Goal: Information Seeking & Learning: Learn about a topic

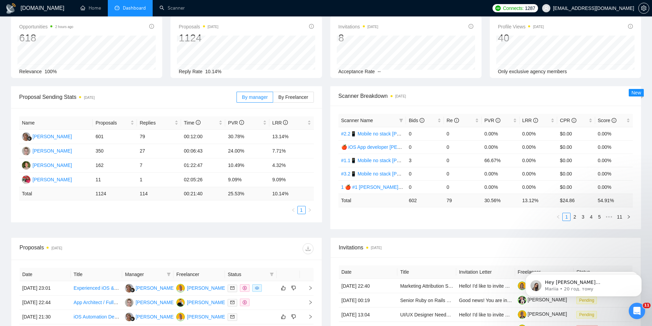
scroll to position [34, 0]
click at [303, 3] on ul "Home Dashboard Scanner" at bounding box center [280, 8] width 418 height 16
drag, startPoint x: 182, startPoint y: 137, endPoint x: 202, endPoint y: 136, distance: 20.5
click at [202, 136] on td "00:12:00" at bounding box center [203, 137] width 44 height 14
click at [173, 137] on td "79" at bounding box center [159, 137] width 44 height 14
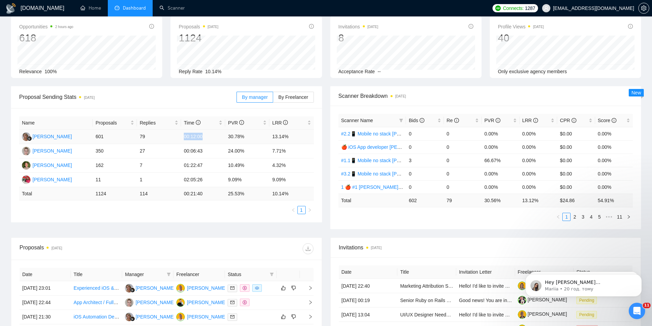
drag, startPoint x: 182, startPoint y: 137, endPoint x: 201, endPoint y: 136, distance: 18.8
click at [201, 136] on td "00:12:00" at bounding box center [203, 137] width 44 height 14
drag, startPoint x: 178, startPoint y: 152, endPoint x: 200, endPoint y: 152, distance: 22.2
click at [200, 152] on tr "Tetiana Kokhanevych 350 27 00:06:43 24.00% 7.71%" at bounding box center [166, 151] width 294 height 14
click at [187, 141] on td "00:12:00" at bounding box center [203, 137] width 44 height 14
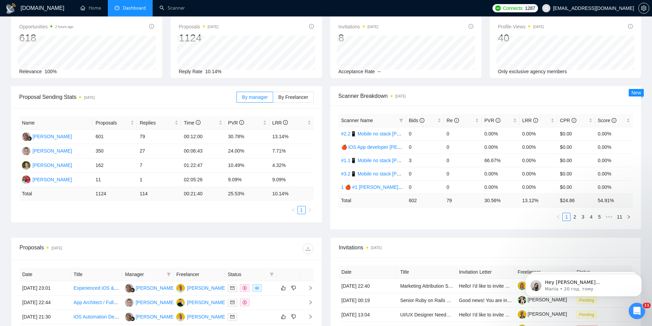
click at [326, 83] on div "Opportunities 2 hours ago 618 2025-08-31 Relevant 18 Relevance 100% Proposals 3…" at bounding box center [326, 51] width 638 height 70
click at [324, 81] on div "Opportunities 2 hours ago 618 2025-08-22 Relevant 15 Relevance 100% Proposals 3…" at bounding box center [326, 51] width 638 height 70
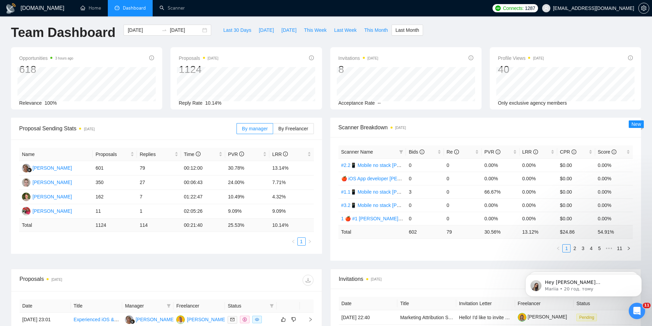
scroll to position [0, 0]
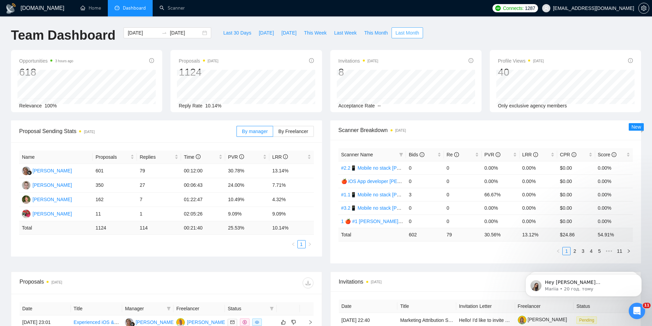
click at [397, 31] on span "Last Month" at bounding box center [407, 33] width 24 height 8
click at [325, 115] on div "Opportunities a few seconds ago 618 Relevance 100% Proposals 5 hours ago 1124 R…" at bounding box center [326, 85] width 638 height 70
drag, startPoint x: 149, startPoint y: 228, endPoint x: 139, endPoint y: 225, distance: 10.8
click at [139, 225] on td "114" at bounding box center [159, 227] width 44 height 13
click at [323, 50] on div "Proposals 5 hours ago 1124 [DATE] Sent 11 Replied 4 Reply Rate 10.14%" at bounding box center [245, 81] width 159 height 62
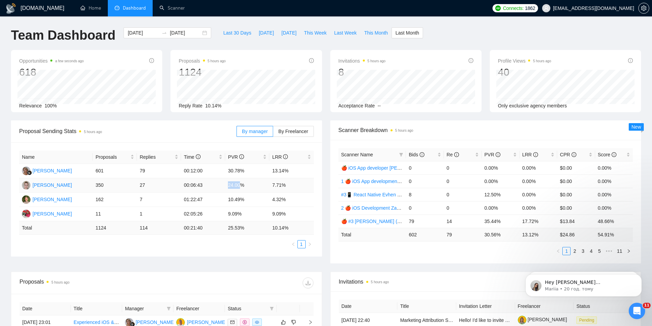
drag, startPoint x: 228, startPoint y: 184, endPoint x: 240, endPoint y: 185, distance: 12.0
click at [240, 185] on td "24.00%" at bounding box center [247, 185] width 44 height 14
drag, startPoint x: 229, startPoint y: 172, endPoint x: 243, endPoint y: 174, distance: 14.5
click at [243, 174] on td "30.78%" at bounding box center [247, 171] width 44 height 14
click at [234, 189] on td "24.00%" at bounding box center [247, 185] width 44 height 14
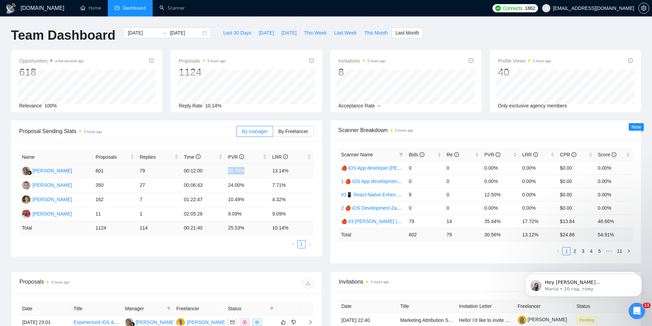
drag, startPoint x: 228, startPoint y: 172, endPoint x: 243, endPoint y: 170, distance: 14.8
click at [243, 170] on td "30.78%" at bounding box center [247, 171] width 44 height 14
drag, startPoint x: 229, startPoint y: 185, endPoint x: 243, endPoint y: 186, distance: 13.4
click at [243, 186] on td "24.00%" at bounding box center [247, 185] width 44 height 14
drag, startPoint x: 273, startPoint y: 172, endPoint x: 286, endPoint y: 173, distance: 13.1
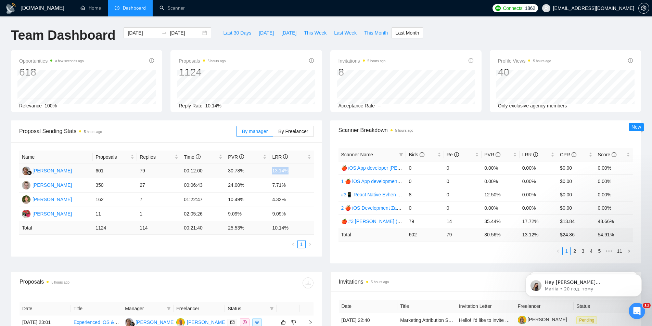
click at [286, 173] on td "13.14%" at bounding box center [291, 171] width 44 height 14
drag, startPoint x: 285, startPoint y: 186, endPoint x: 272, endPoint y: 192, distance: 14.6
click at [272, 192] on td "7.71%" at bounding box center [291, 185] width 44 height 14
click at [279, 193] on td "4.32%" at bounding box center [291, 200] width 44 height 14
drag, startPoint x: 271, startPoint y: 186, endPoint x: 286, endPoint y: 188, distance: 15.1
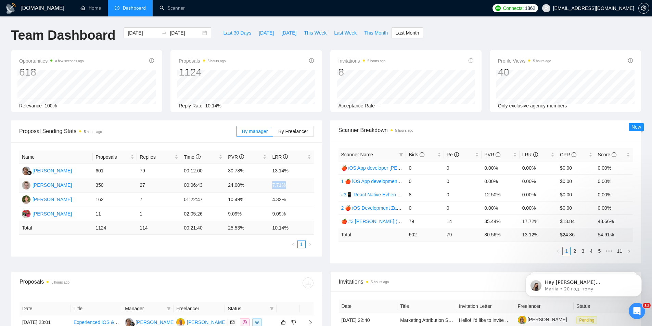
click at [286, 188] on td "7.71%" at bounding box center [291, 185] width 44 height 14
click at [270, 188] on td "7.71%" at bounding box center [291, 185] width 44 height 14
drag, startPoint x: 272, startPoint y: 187, endPoint x: 286, endPoint y: 188, distance: 14.1
click at [286, 188] on td "7.71%" at bounding box center [291, 185] width 44 height 14
drag, startPoint x: 272, startPoint y: 175, endPoint x: 271, endPoint y: 170, distance: 5.3
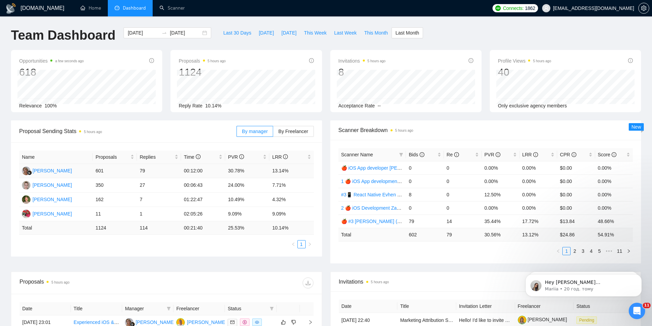
click at [272, 175] on td "13.14%" at bounding box center [291, 171] width 44 height 14
drag, startPoint x: 271, startPoint y: 170, endPoint x: 288, endPoint y: 172, distance: 17.2
click at [288, 172] on td "13.14%" at bounding box center [291, 171] width 44 height 14
drag, startPoint x: 246, startPoint y: 199, endPoint x: 227, endPoint y: 201, distance: 18.6
click at [227, 201] on td "10.49%" at bounding box center [247, 200] width 44 height 14
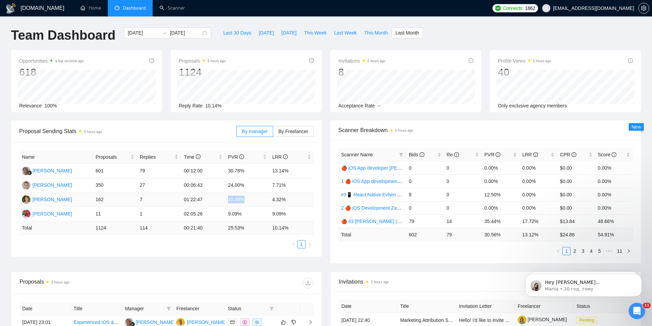
click at [229, 200] on td "10.49%" at bounding box center [247, 200] width 44 height 14
drag, startPoint x: 272, startPoint y: 199, endPoint x: 286, endPoint y: 198, distance: 14.0
click at [286, 198] on td "4.32%" at bounding box center [291, 200] width 44 height 14
click at [271, 204] on td "4.32%" at bounding box center [291, 200] width 44 height 14
click at [277, 198] on td "4.32%" at bounding box center [291, 200] width 44 height 14
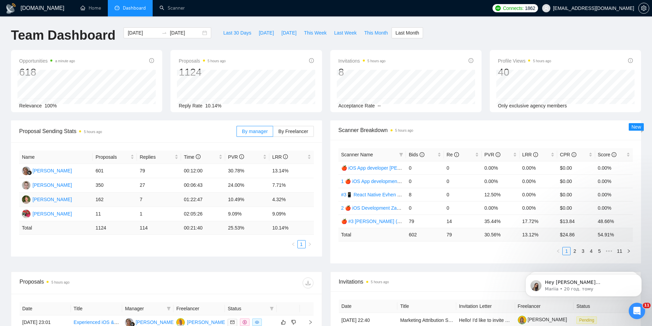
click at [236, 197] on td "10.49%" at bounding box center [247, 200] width 44 height 14
drag, startPoint x: 281, startPoint y: 202, endPoint x: 240, endPoint y: 202, distance: 41.0
click at [279, 202] on td "4.32%" at bounding box center [291, 200] width 44 height 14
click at [236, 200] on td "10.49%" at bounding box center [247, 200] width 44 height 14
click at [277, 202] on td "4.32%" at bounding box center [291, 200] width 44 height 14
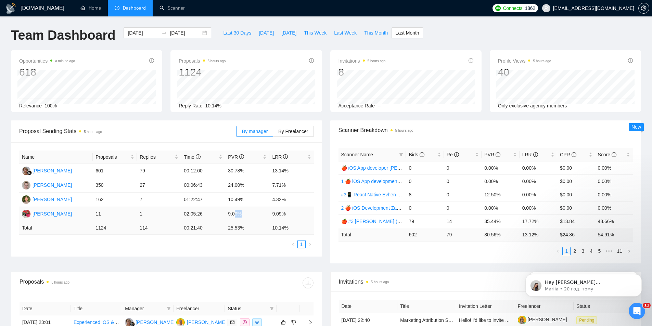
drag, startPoint x: 235, startPoint y: 215, endPoint x: 244, endPoint y: 218, distance: 9.7
click at [244, 218] on td "9.09%" at bounding box center [247, 214] width 44 height 14
click at [275, 213] on td "9.09%" at bounding box center [291, 214] width 44 height 14
click at [262, 214] on td "9.09%" at bounding box center [247, 214] width 44 height 14
click at [295, 130] on span "By Freelancer" at bounding box center [293, 131] width 30 height 5
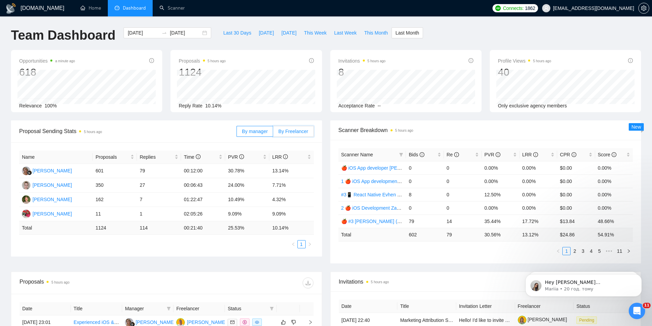
click at [273, 133] on input "By Freelancer" at bounding box center [273, 133] width 0 height 0
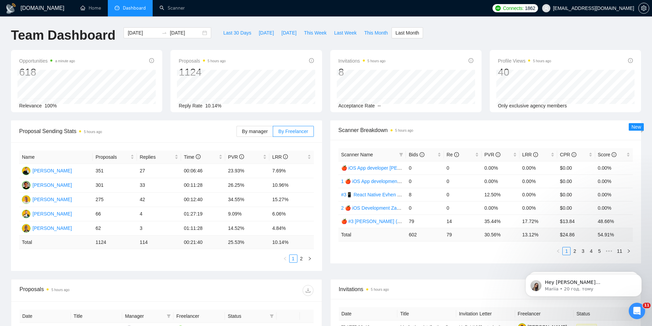
click at [204, 135] on span "Proposal Sending Stats 5 hours ago" at bounding box center [127, 131] width 217 height 9
drag, startPoint x: 290, startPoint y: 170, endPoint x: 271, endPoint y: 176, distance: 20.8
click at [271, 171] on td "7.69%" at bounding box center [291, 171] width 44 height 14
drag, startPoint x: 282, startPoint y: 169, endPoint x: 282, endPoint y: 173, distance: 3.8
click at [283, 169] on td "7.69%" at bounding box center [291, 171] width 44 height 14
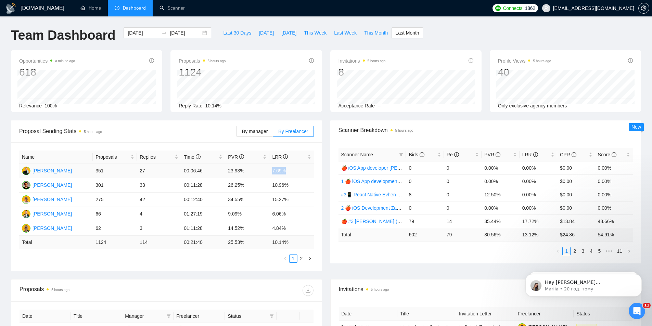
click at [287, 174] on td "7.69%" at bounding box center [291, 171] width 44 height 14
drag, startPoint x: 290, startPoint y: 170, endPoint x: 270, endPoint y: 176, distance: 21.4
click at [270, 176] on td "7.69%" at bounding box center [291, 171] width 44 height 14
click at [231, 185] on td "26.25%" at bounding box center [247, 185] width 44 height 14
drag, startPoint x: 277, startPoint y: 184, endPoint x: 284, endPoint y: 185, distance: 6.2
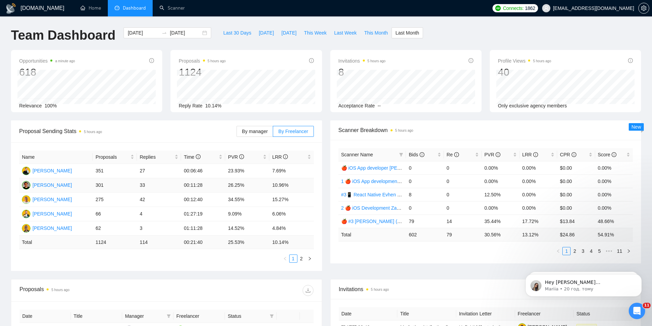
click at [278, 184] on td "10.96%" at bounding box center [291, 185] width 44 height 14
drag, startPoint x: 290, startPoint y: 184, endPoint x: 271, endPoint y: 190, distance: 20.8
click at [271, 186] on td "10.96%" at bounding box center [291, 185] width 44 height 14
click at [281, 187] on td "10.96%" at bounding box center [291, 185] width 44 height 14
click at [291, 182] on td "10.96%" at bounding box center [291, 185] width 44 height 14
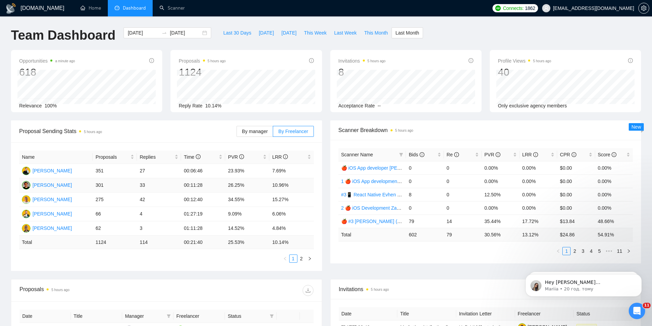
click at [290, 188] on td "10.96%" at bounding box center [291, 185] width 44 height 14
drag, startPoint x: 287, startPoint y: 199, endPoint x: 273, endPoint y: 199, distance: 14.4
click at [273, 199] on td "15.27%" at bounding box center [291, 200] width 44 height 14
click at [272, 197] on td "15.27%" at bounding box center [291, 200] width 44 height 14
click at [289, 211] on td "6.06%" at bounding box center [291, 214] width 44 height 14
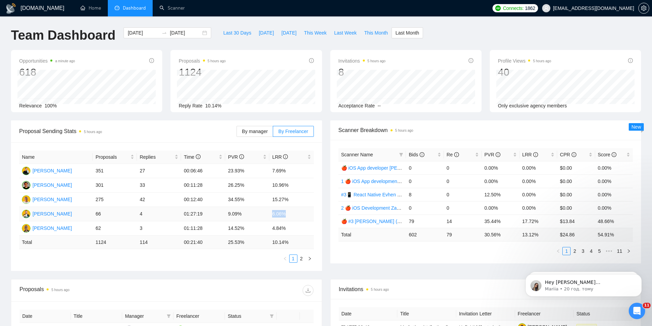
drag, startPoint x: 288, startPoint y: 215, endPoint x: 273, endPoint y: 218, distance: 15.0
click at [273, 218] on td "6.06%" at bounding box center [291, 214] width 44 height 14
click at [279, 215] on td "6.06%" at bounding box center [291, 214] width 44 height 14
click at [241, 211] on td "9.09%" at bounding box center [247, 214] width 44 height 14
click at [278, 213] on td "6.06%" at bounding box center [291, 214] width 44 height 14
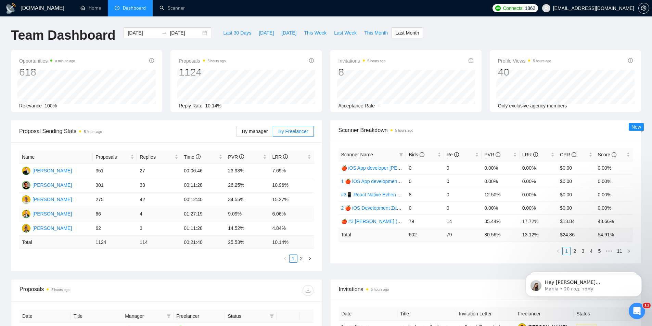
click at [239, 211] on td "9.09%" at bounding box center [247, 214] width 44 height 14
click at [276, 215] on td "6.06%" at bounding box center [291, 214] width 44 height 14
drag, startPoint x: 290, startPoint y: 215, endPoint x: 273, endPoint y: 215, distance: 16.8
click at [273, 215] on td "6.06%" at bounding box center [291, 214] width 44 height 14
click at [244, 212] on td "9.09%" at bounding box center [247, 214] width 44 height 14
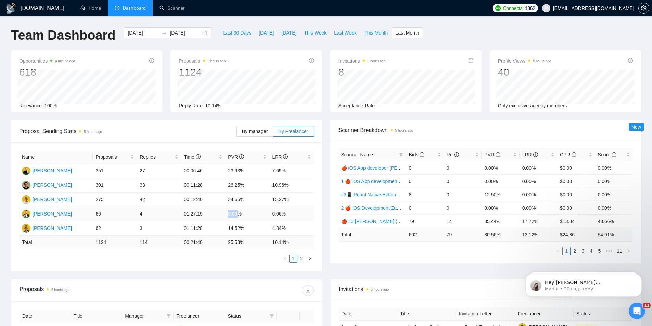
drag, startPoint x: 231, startPoint y: 214, endPoint x: 237, endPoint y: 214, distance: 6.5
click at [237, 214] on td "9.09%" at bounding box center [247, 214] width 44 height 14
click at [245, 217] on td "9.09%" at bounding box center [247, 214] width 44 height 14
drag, startPoint x: 240, startPoint y: 212, endPoint x: 223, endPoint y: 213, distance: 17.4
click at [223, 213] on tr "[PERSON_NAME] 66 4 01:27:19 9.09% 6.06%" at bounding box center [166, 214] width 294 height 14
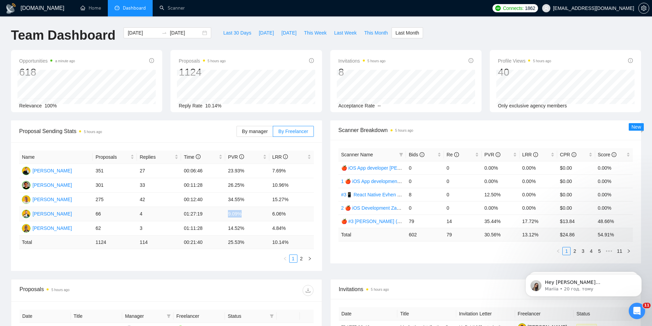
click at [230, 212] on td "9.09%" at bounding box center [247, 214] width 44 height 14
click at [231, 213] on td "9.09%" at bounding box center [247, 214] width 44 height 14
click at [229, 213] on td "9.09%" at bounding box center [247, 214] width 44 height 14
click at [277, 214] on td "6.06%" at bounding box center [291, 214] width 44 height 14
click at [276, 215] on td "6.06%" at bounding box center [291, 214] width 44 height 14
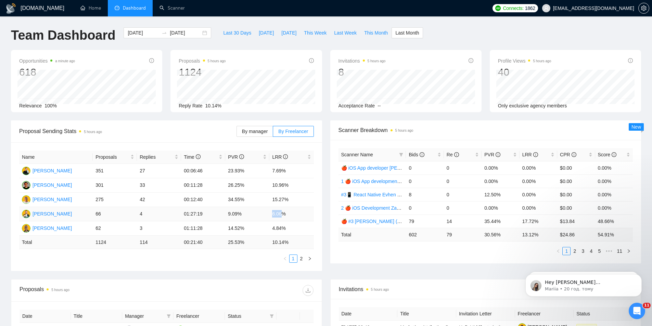
click at [276, 215] on td "6.06%" at bounding box center [291, 214] width 44 height 14
click at [277, 216] on td "6.06%" at bounding box center [291, 214] width 44 height 14
click at [292, 222] on td "4.84%" at bounding box center [291, 228] width 44 height 14
drag, startPoint x: 229, startPoint y: 229, endPoint x: 246, endPoint y: 229, distance: 17.4
click at [246, 229] on td "14.52%" at bounding box center [247, 228] width 44 height 14
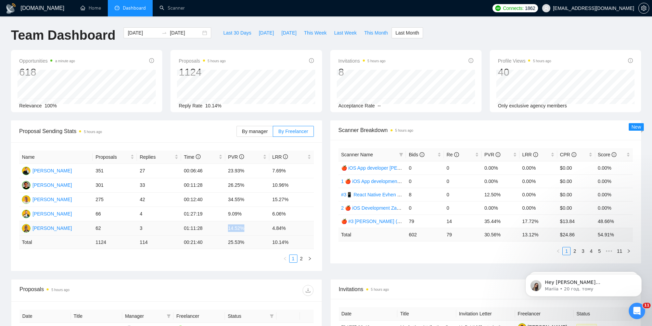
click at [251, 230] on td "14.52%" at bounding box center [247, 228] width 44 height 14
click at [248, 231] on td "14.52%" at bounding box center [247, 228] width 44 height 14
drag, startPoint x: 287, startPoint y: 231, endPoint x: 274, endPoint y: 231, distance: 13.0
click at [274, 231] on td "4.84%" at bounding box center [291, 228] width 44 height 14
click at [293, 230] on td "4.84%" at bounding box center [291, 228] width 44 height 14
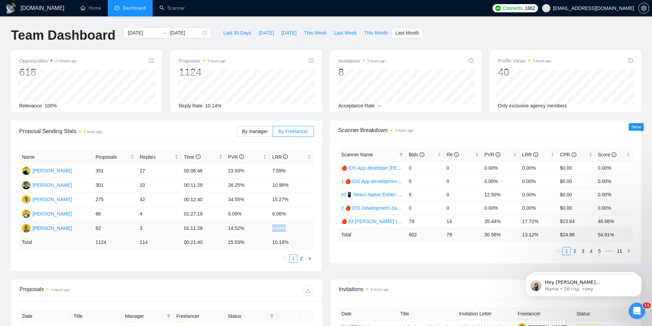
drag, startPoint x: 289, startPoint y: 229, endPoint x: 271, endPoint y: 231, distance: 18.3
click at [271, 231] on td "4.84%" at bounding box center [291, 228] width 44 height 14
drag, startPoint x: 293, startPoint y: 229, endPoint x: 275, endPoint y: 226, distance: 18.4
click at [292, 228] on td "4.84%" at bounding box center [291, 228] width 44 height 14
click at [260, 231] on td "14.52%" at bounding box center [247, 228] width 44 height 14
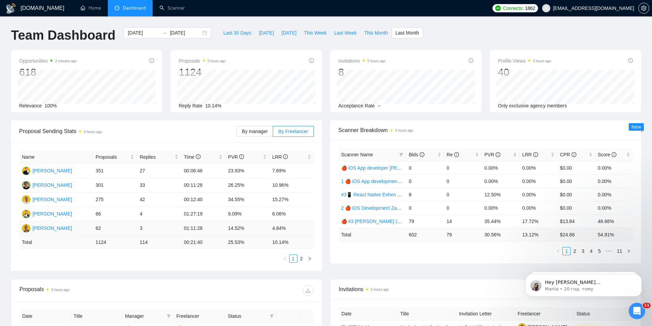
drag, startPoint x: 289, startPoint y: 230, endPoint x: 286, endPoint y: 231, distance: 3.9
click at [289, 230] on td "4.84%" at bounding box center [291, 228] width 44 height 14
click at [275, 230] on td "4.84%" at bounding box center [291, 228] width 44 height 14
click at [267, 234] on td "14.52%" at bounding box center [247, 228] width 44 height 14
click at [371, 272] on div "Proposal Sending Stats 5 hours ago By manager By Freelancer Name Proposals Repl…" at bounding box center [326, 199] width 638 height 159
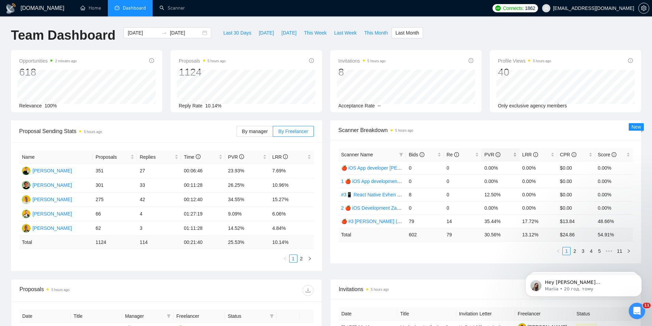
click at [514, 154] on div "PVR" at bounding box center [500, 155] width 32 height 8
click at [515, 155] on div "PVR" at bounding box center [500, 155] width 32 height 8
click at [460, 135] on div "Scanner Breakdown 5 hours ago" at bounding box center [485, 129] width 294 height 19
click at [437, 153] on div "Bids" at bounding box center [424, 155] width 32 height 8
click at [439, 155] on div "Bids" at bounding box center [424, 155] width 32 height 8
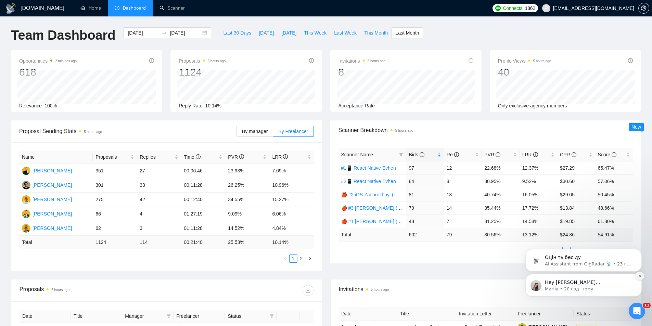
click at [640, 276] on icon "Dismiss notification" at bounding box center [640, 276] width 4 height 4
click at [640, 275] on icon "Dismiss notification" at bounding box center [640, 276] width 4 height 4
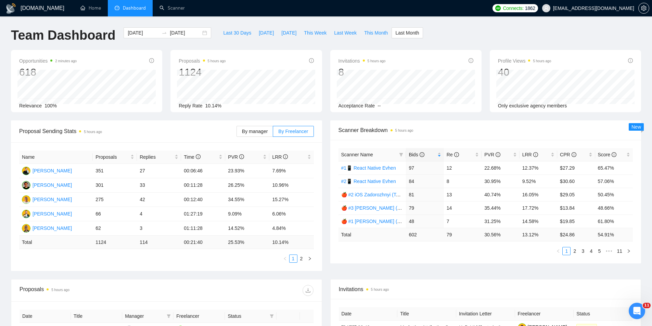
click at [484, 29] on div "Team Dashboard [DATE] [DATE] Last 30 Days [DATE] [DATE] This Week Last Week Thi…" at bounding box center [326, 38] width 638 height 23
click at [487, 118] on div "Opportunities 2 minutes ago 618 Relevance 100% Proposals 5 hours ago 1124 [DATE…" at bounding box center [326, 85] width 638 height 70
click at [483, 115] on div "Opportunities 2 minutes ago 618 Relevance 100% Proposals 5 hours ago 1124 [DATE…" at bounding box center [326, 85] width 638 height 70
click at [463, 118] on div "Opportunities 2 minutes ago 618 Relevance 100% Proposals 5 hours ago 1124 [DATE…" at bounding box center [326, 85] width 638 height 70
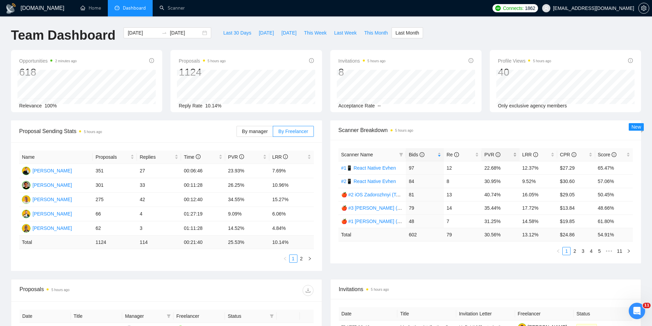
click at [514, 155] on div "PVR" at bounding box center [500, 155] width 32 height 8
drag, startPoint x: 485, startPoint y: 224, endPoint x: 507, endPoint y: 226, distance: 22.3
click at [507, 226] on td "40.74%" at bounding box center [500, 220] width 38 height 13
drag, startPoint x: 522, startPoint y: 225, endPoint x: 533, endPoint y: 226, distance: 11.0
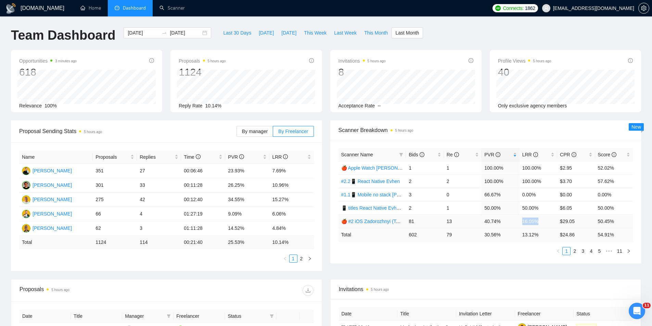
click at [540, 223] on td "16.05%" at bounding box center [538, 220] width 38 height 13
click at [509, 221] on td "40.74%" at bounding box center [500, 220] width 38 height 13
click at [446, 124] on div "Scanner Breakdown 5 hours ago" at bounding box center [485, 129] width 294 height 19
click at [436, 155] on div "Bids" at bounding box center [424, 155] width 32 height 8
click at [439, 155] on div "Bids" at bounding box center [424, 155] width 32 height 8
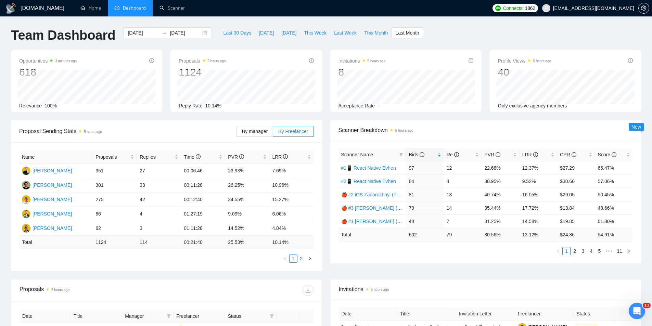
click at [419, 109] on div "Acceptance Rate --" at bounding box center [405, 106] width 135 height 8
drag, startPoint x: 485, startPoint y: 168, endPoint x: 490, endPoint y: 168, distance: 5.1
click at [490, 168] on td "22.68%" at bounding box center [500, 167] width 38 height 13
click at [324, 117] on div "Opportunities 9 minutes ago 618 Relevance 100% Proposals 5 hours ago 1124 [DATE…" at bounding box center [326, 85] width 638 height 70
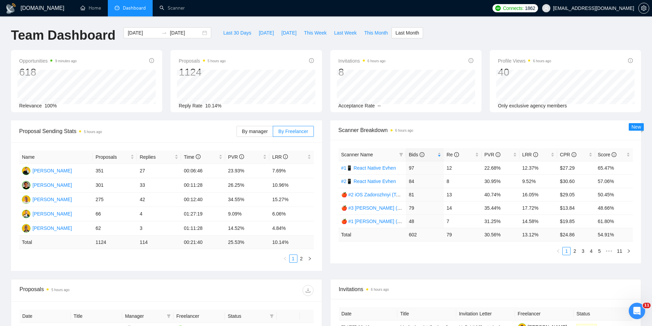
click at [324, 117] on div "Opportunities 9 minutes ago 618 Relevance 100% Proposals 5 hours ago 1124 [DATE…" at bounding box center [326, 85] width 638 height 70
click at [327, 118] on div "Opportunities 9 minutes ago 618 Relevance 100% Proposals 5 hours ago 1124 [DATE…" at bounding box center [326, 85] width 638 height 70
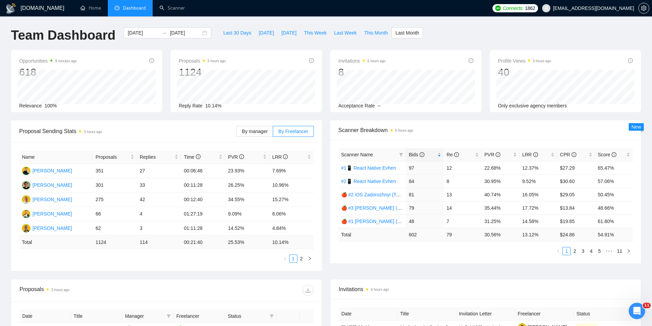
click at [326, 118] on div "Opportunities 9 minutes ago 618 Relevance 100% Proposals 5 hours ago 1124 [DATE…" at bounding box center [326, 85] width 638 height 70
